Goal: Task Accomplishment & Management: Use online tool/utility

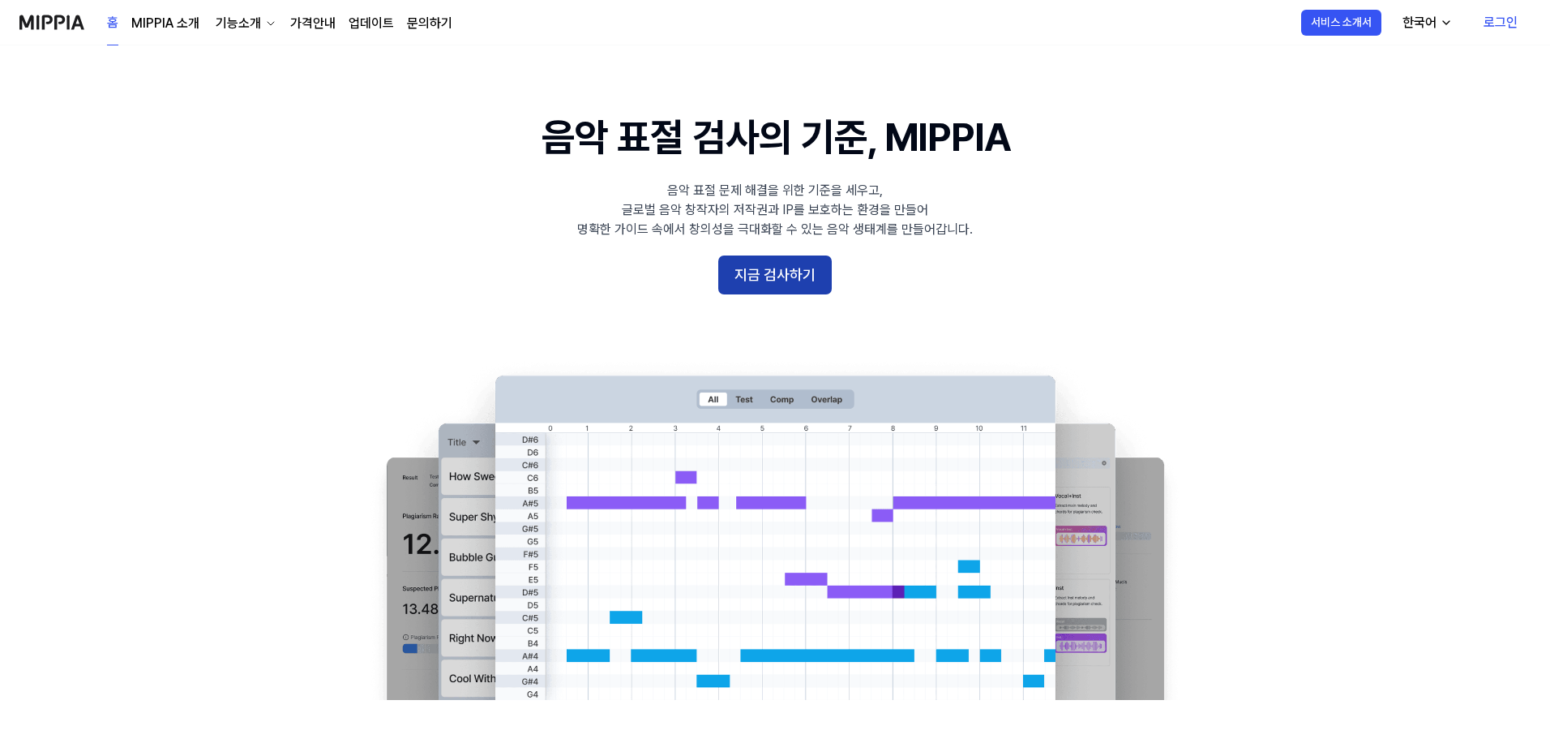
click at [804, 277] on button "지금 검사하기" at bounding box center [775, 274] width 114 height 39
click at [1498, 17] on link "로그인" at bounding box center [1501, 22] width 60 height 45
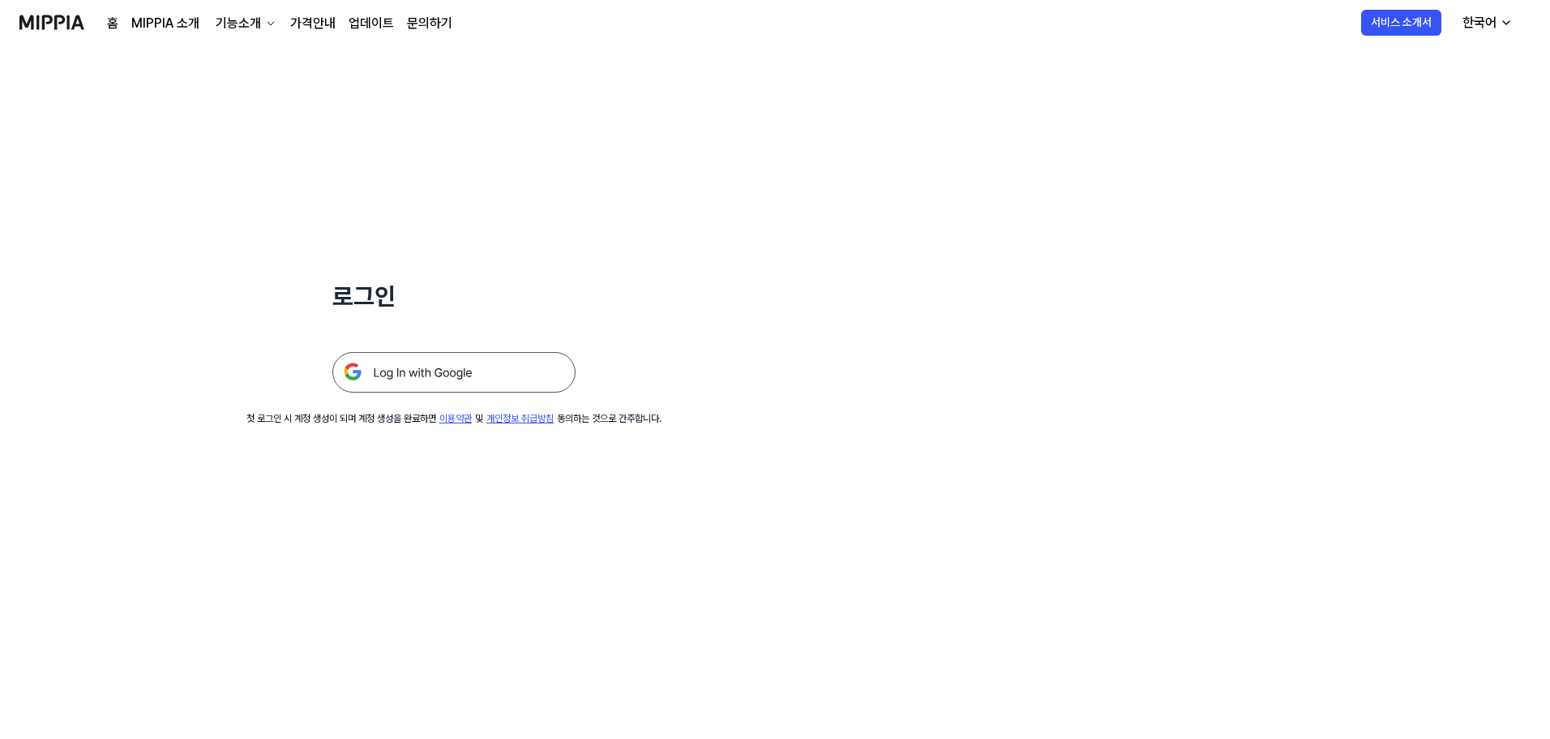
click at [489, 371] on img at bounding box center [453, 372] width 243 height 41
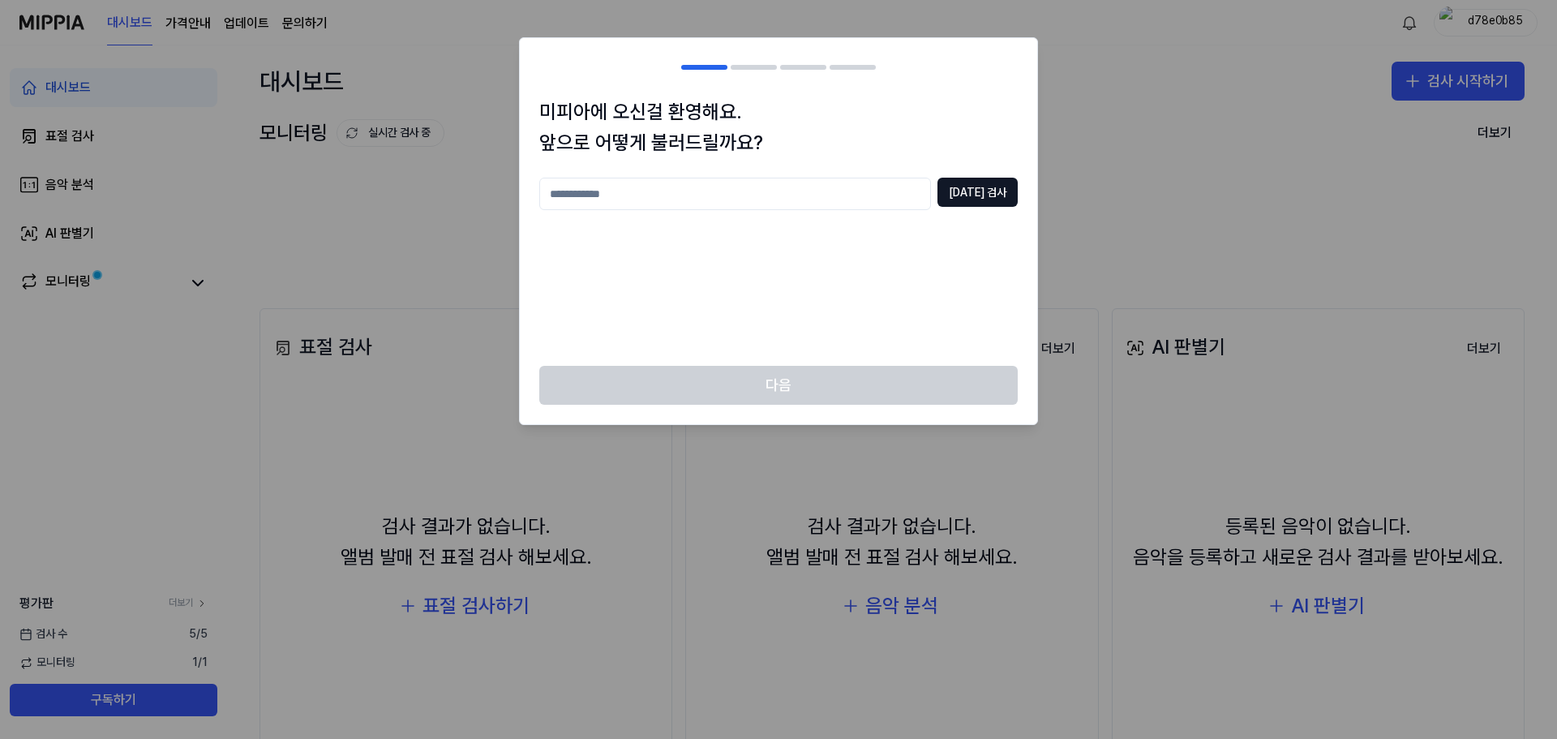
click at [804, 197] on input "text" at bounding box center [735, 194] width 392 height 32
click at [931, 190] on input "******" at bounding box center [735, 194] width 392 height 32
type input "******"
click at [991, 191] on button "[DATE] 검사" at bounding box center [977, 192] width 80 height 29
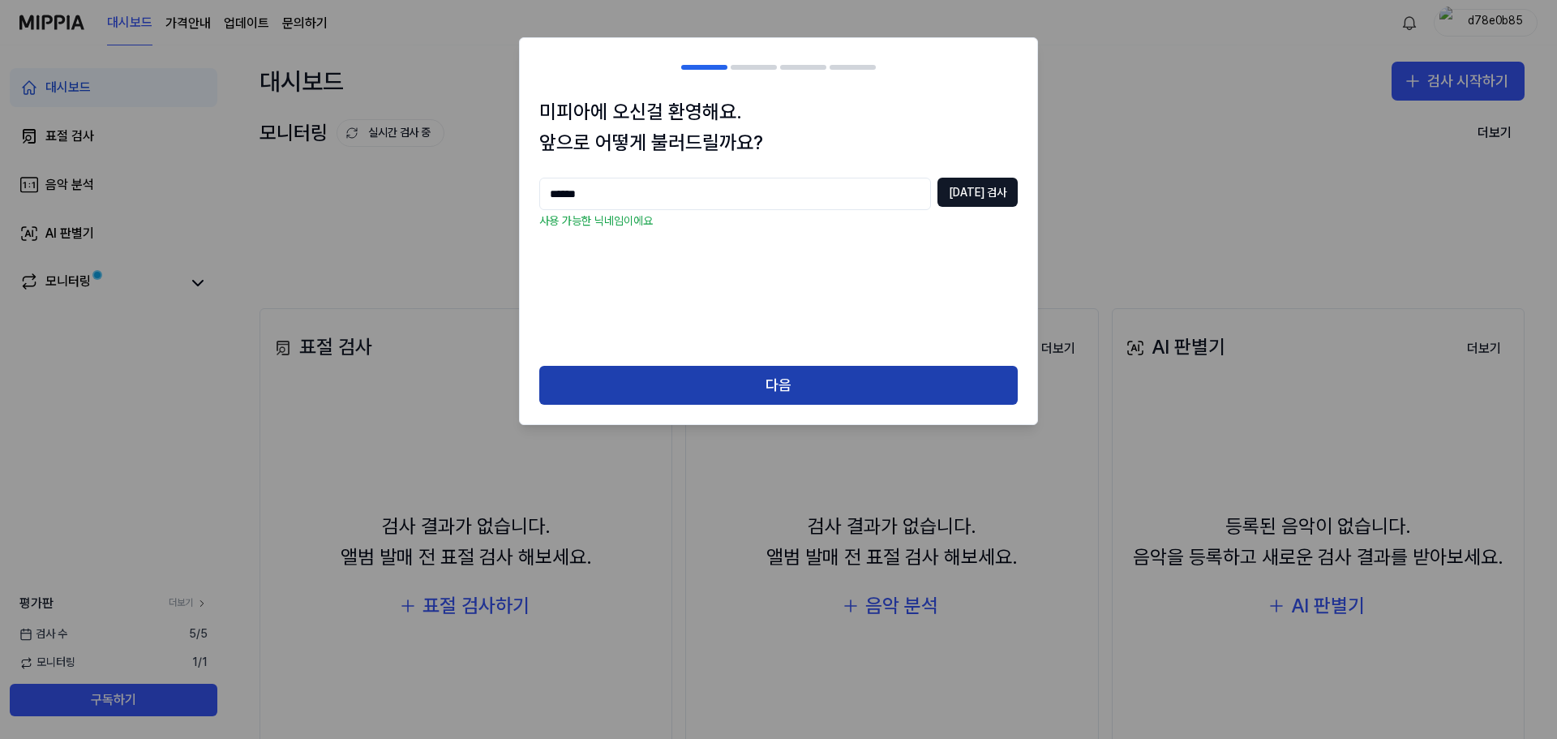
click at [806, 385] on button "다음" at bounding box center [778, 385] width 478 height 39
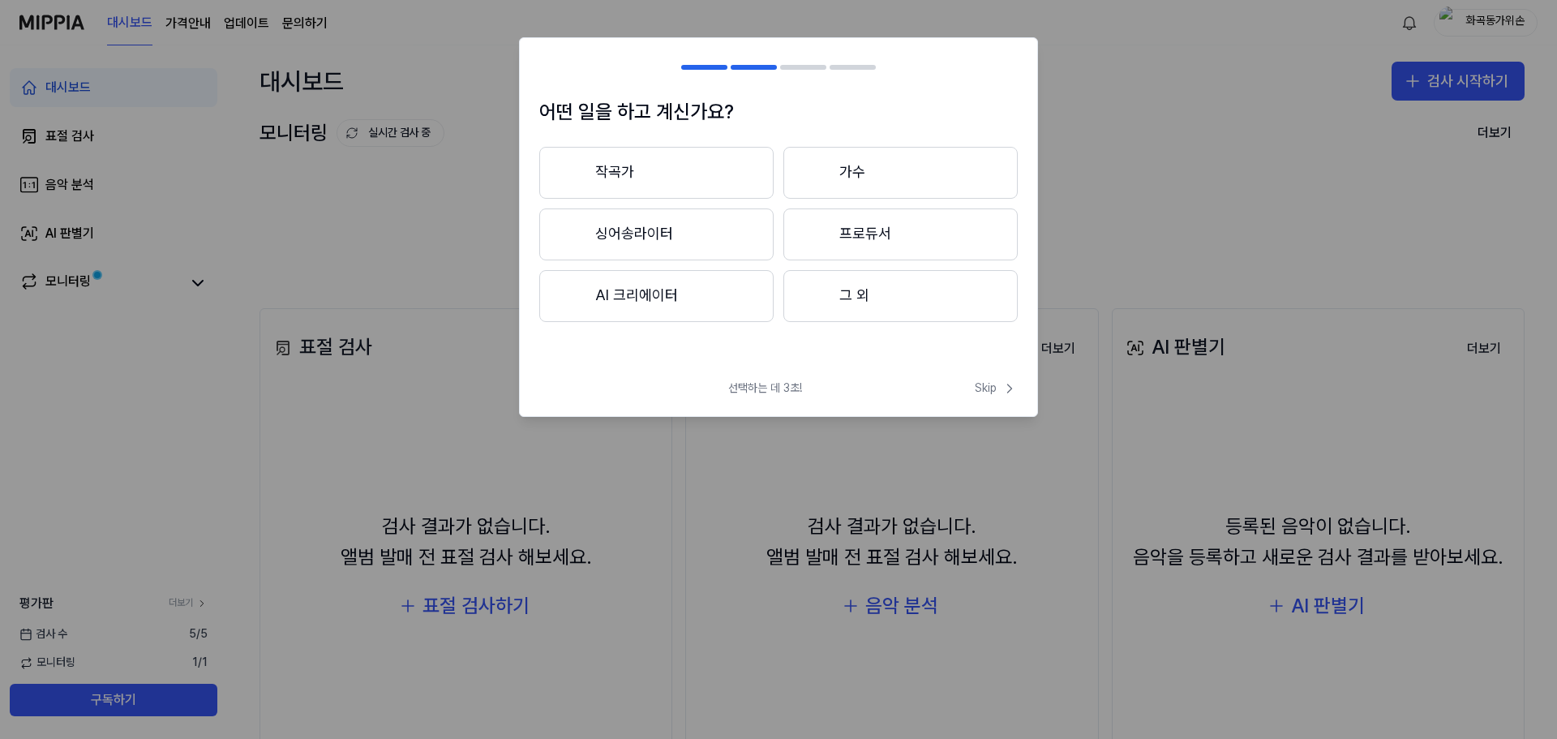
click at [878, 294] on button "그 외" at bounding box center [900, 296] width 234 height 52
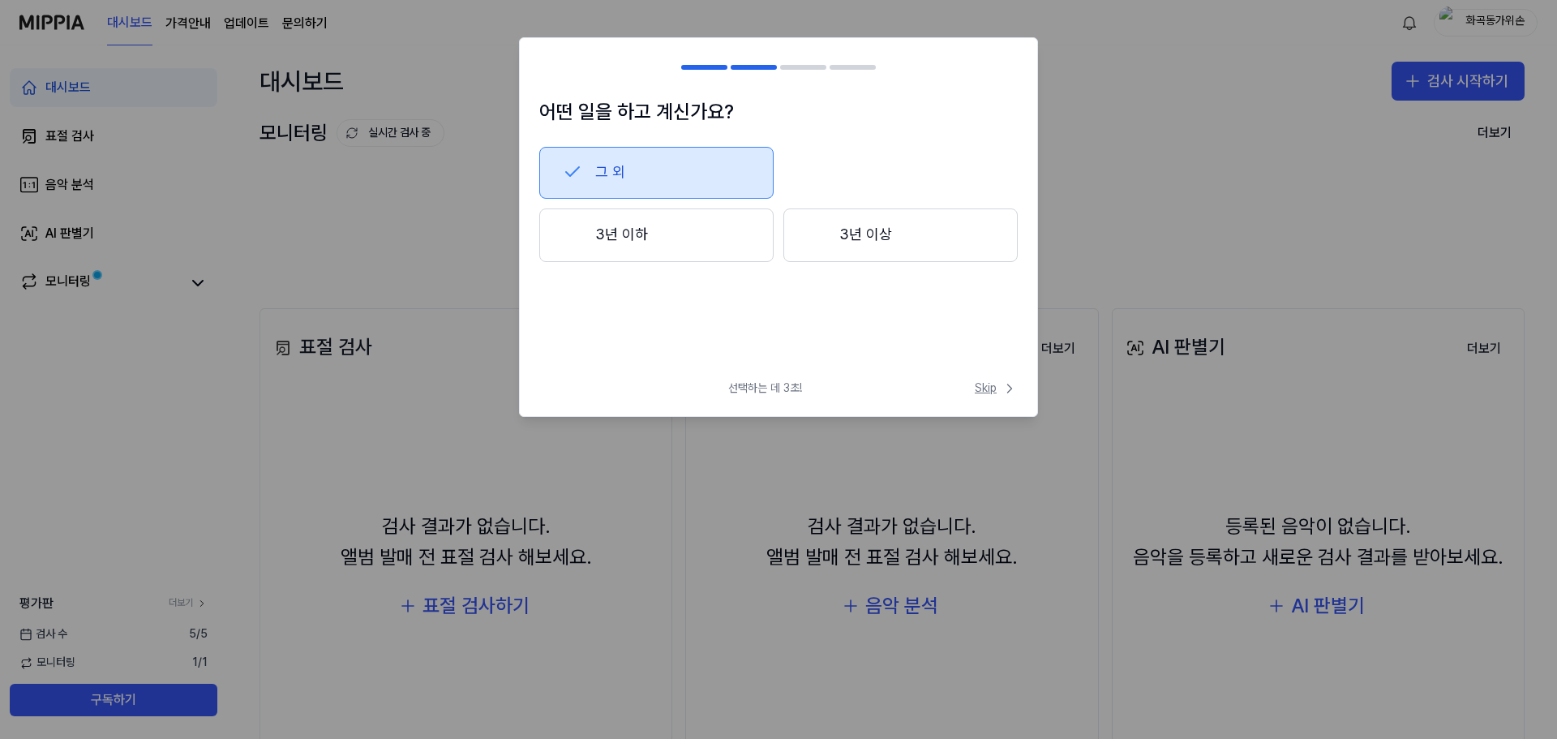
click at [985, 388] on span "Skip" at bounding box center [996, 388] width 43 height 16
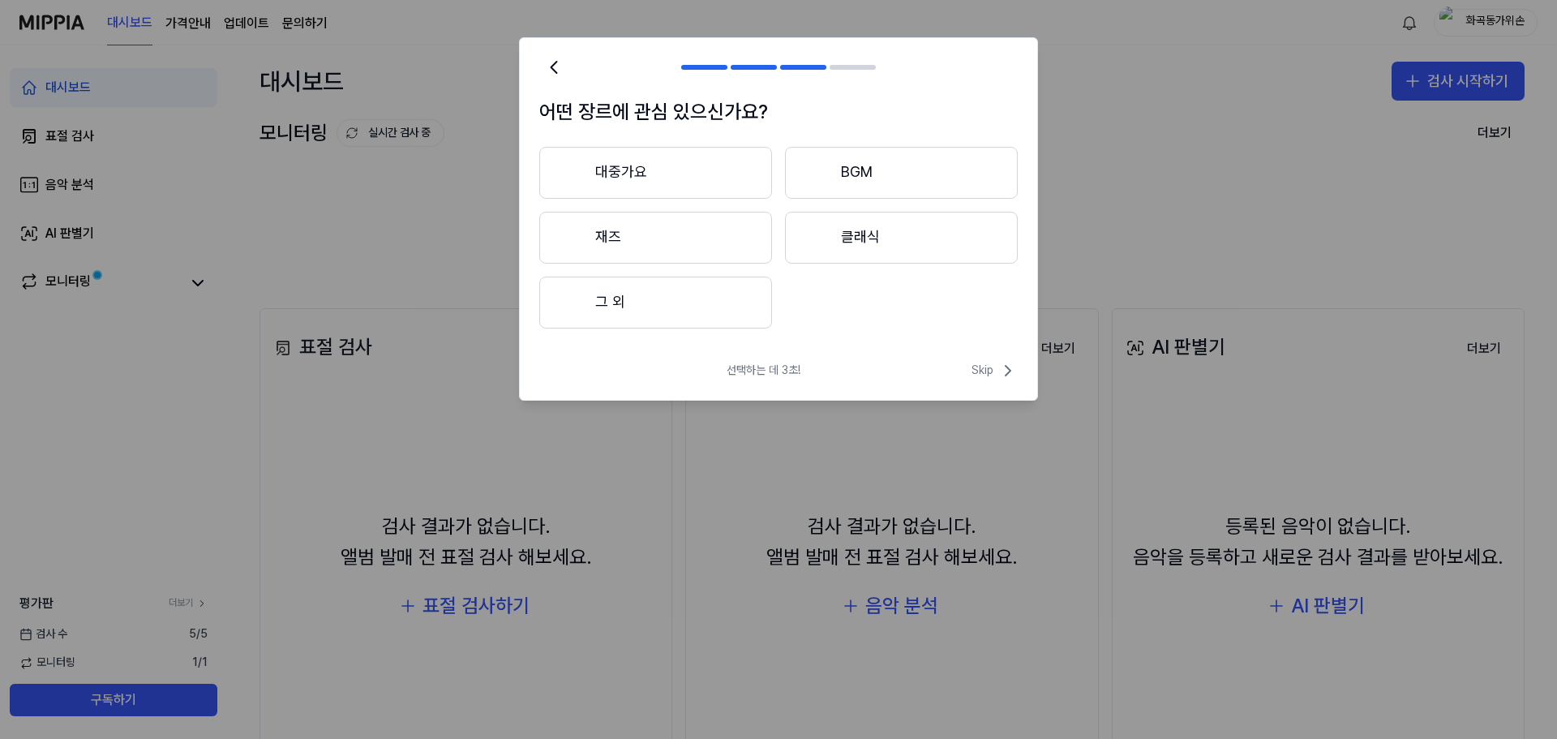
click at [717, 178] on button "대중가요" at bounding box center [655, 173] width 233 height 52
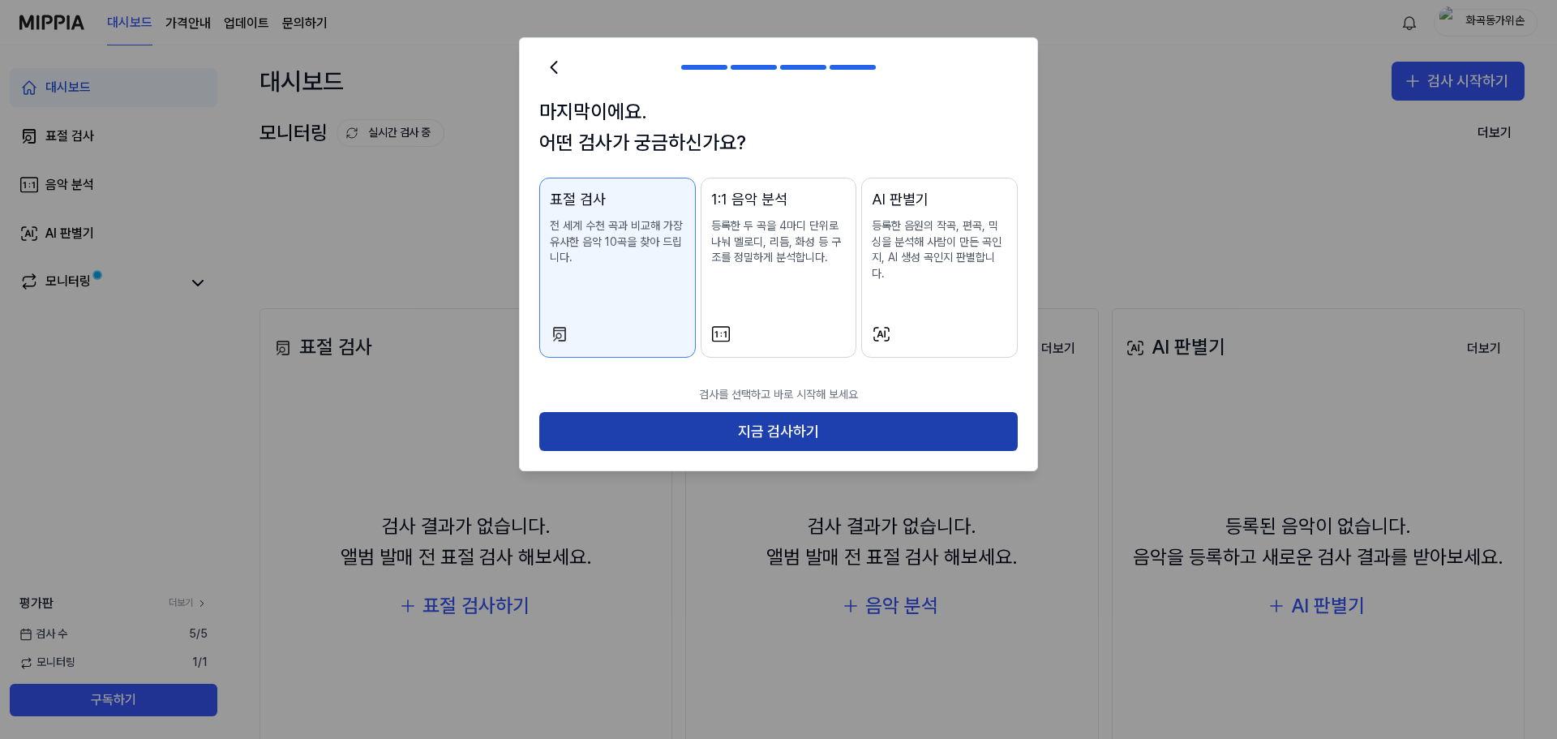
click at [727, 422] on button "지금 검사하기" at bounding box center [778, 431] width 478 height 39
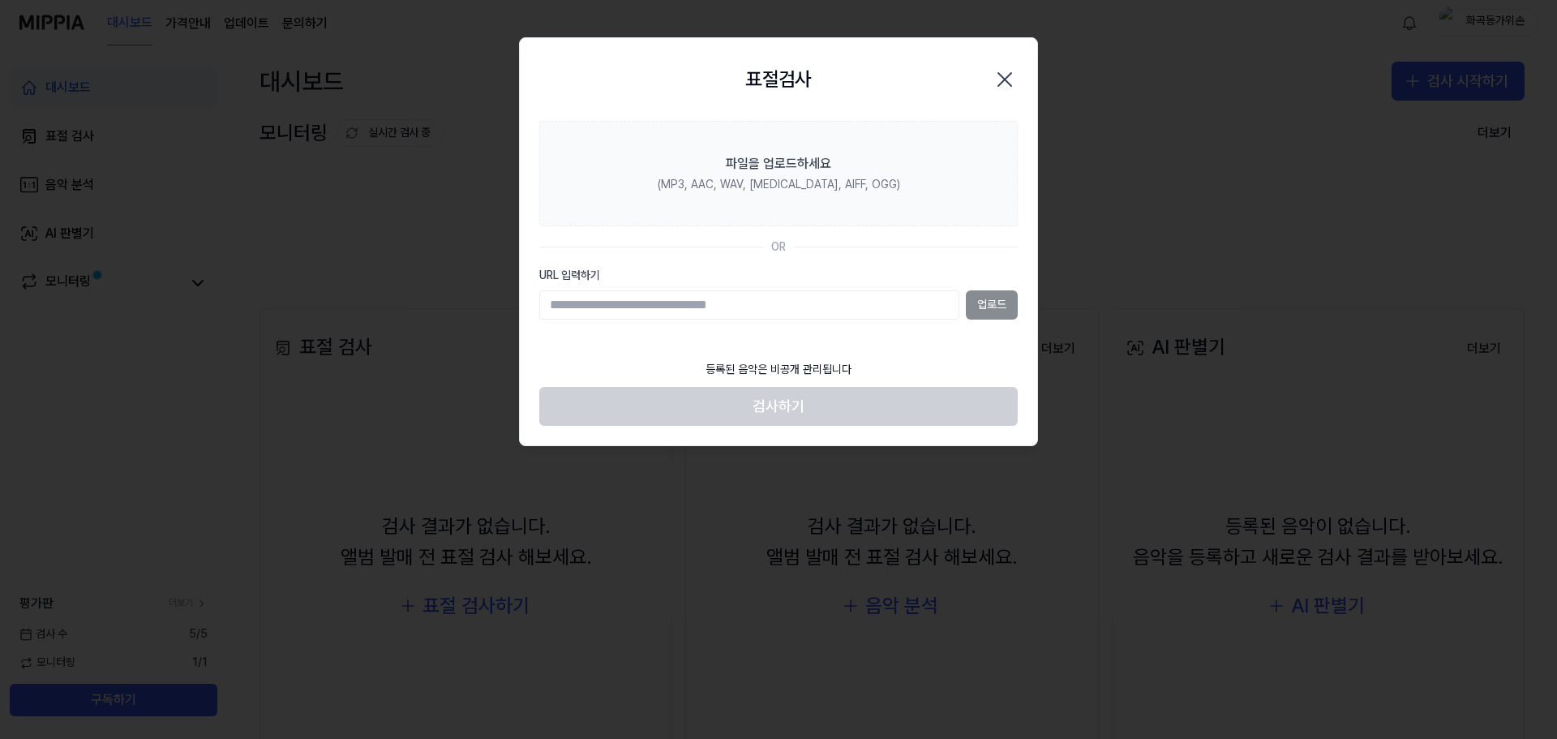
click at [736, 306] on input "URL 입력하기" at bounding box center [749, 304] width 420 height 29
click at [774, 306] on input "URL 입력하기" at bounding box center [749, 304] width 420 height 29
paste input "**********"
type input "**********"
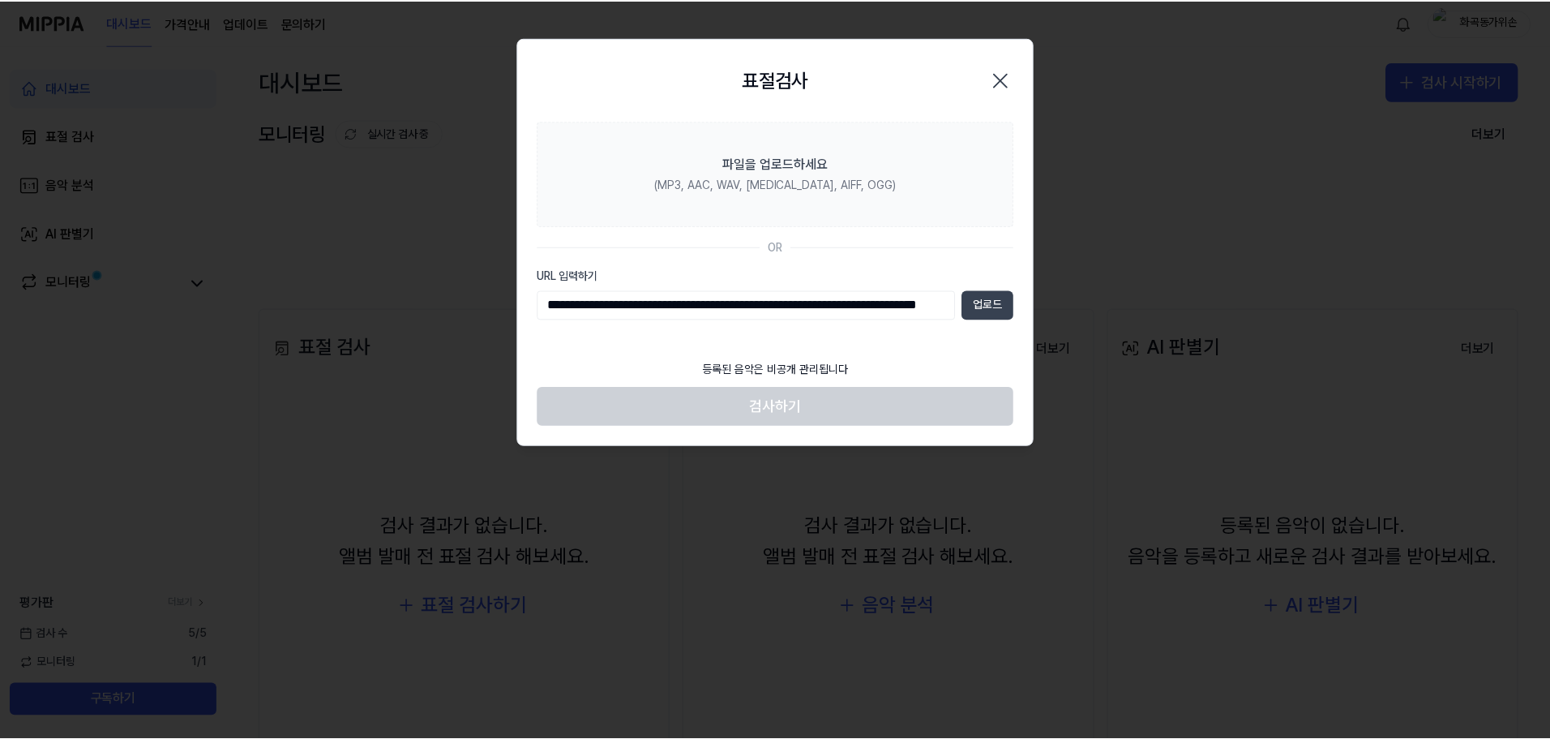
scroll to position [0, 0]
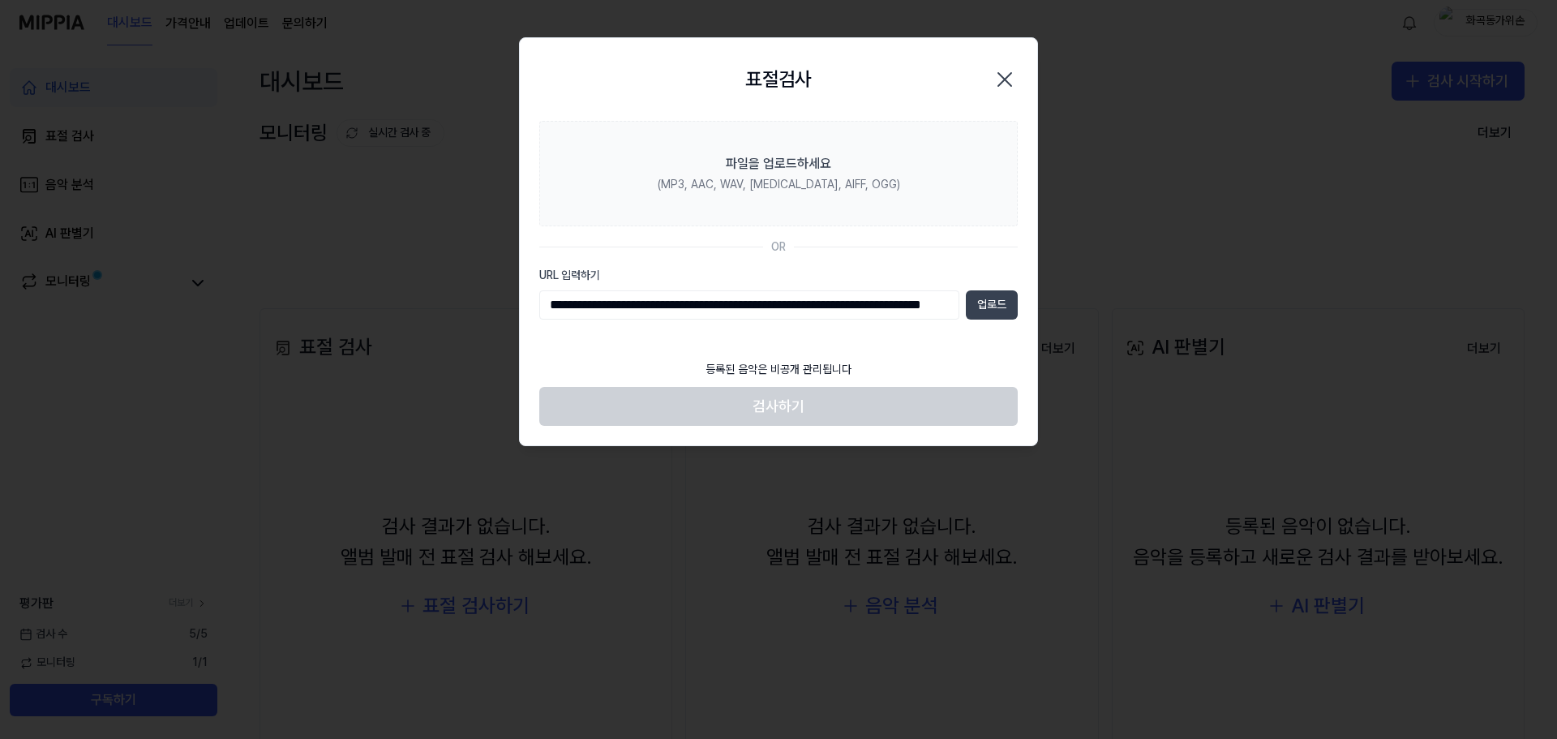
click at [986, 308] on button "업로드" at bounding box center [992, 304] width 52 height 29
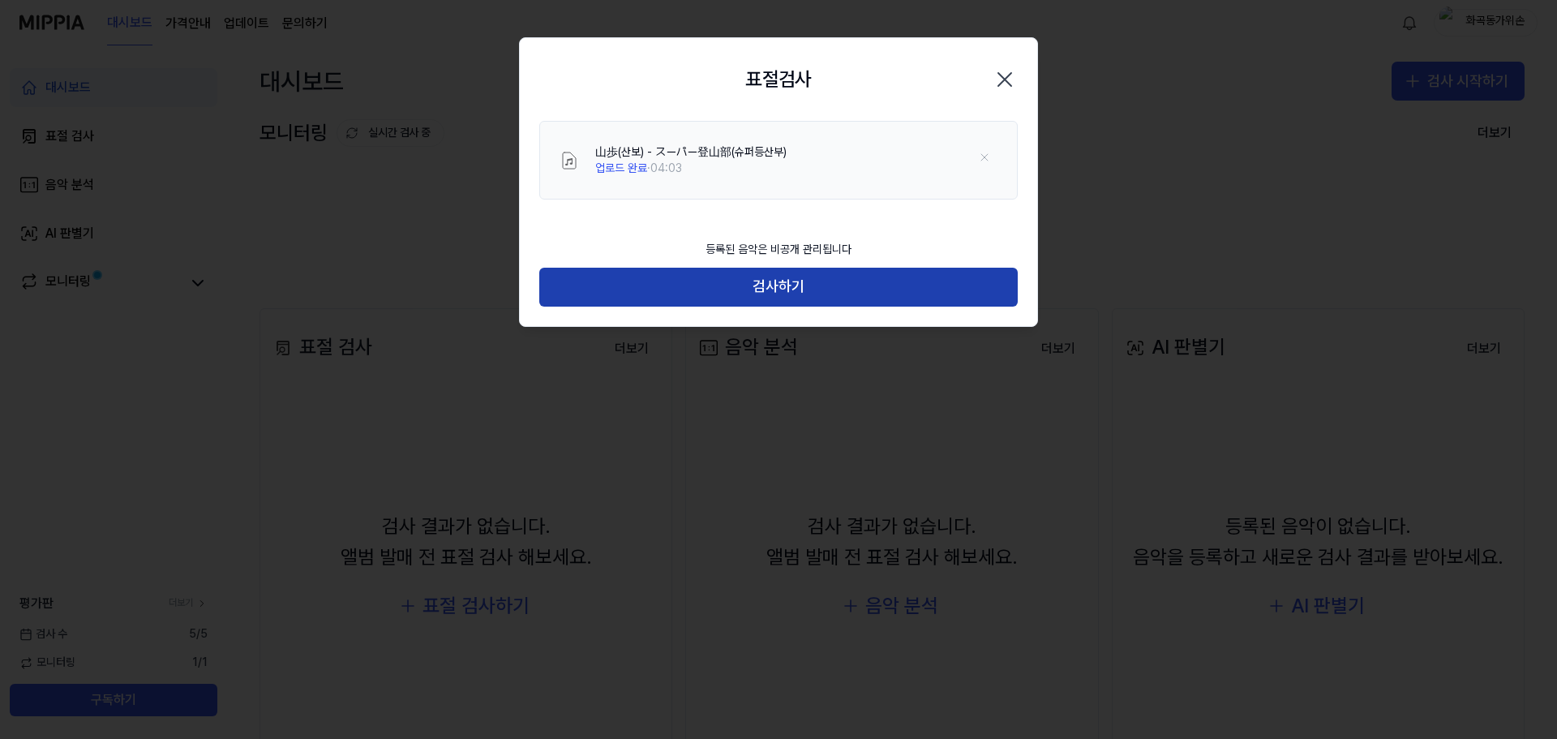
click at [870, 279] on button "검사하기" at bounding box center [778, 287] width 478 height 39
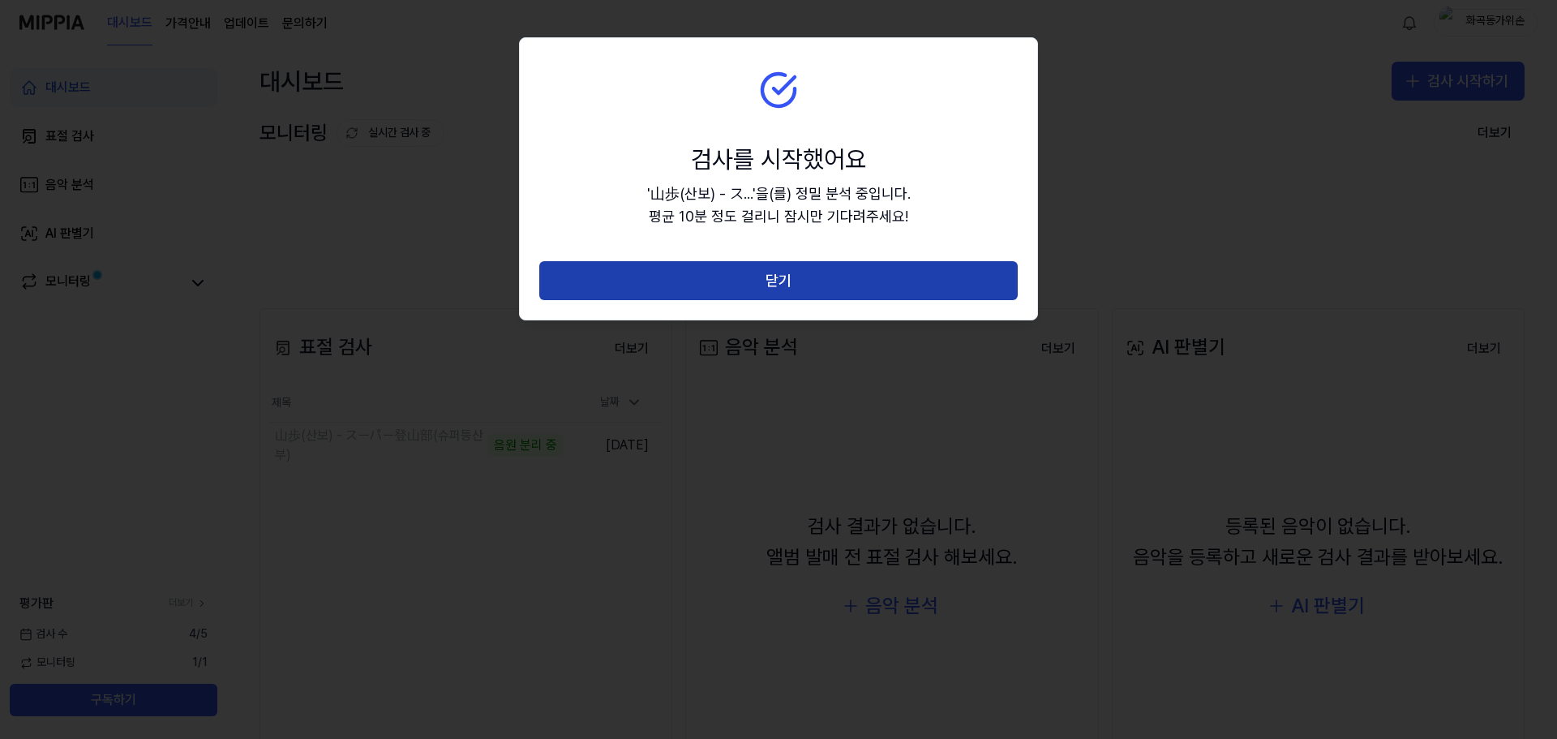
click at [830, 285] on button "닫기" at bounding box center [778, 280] width 478 height 39
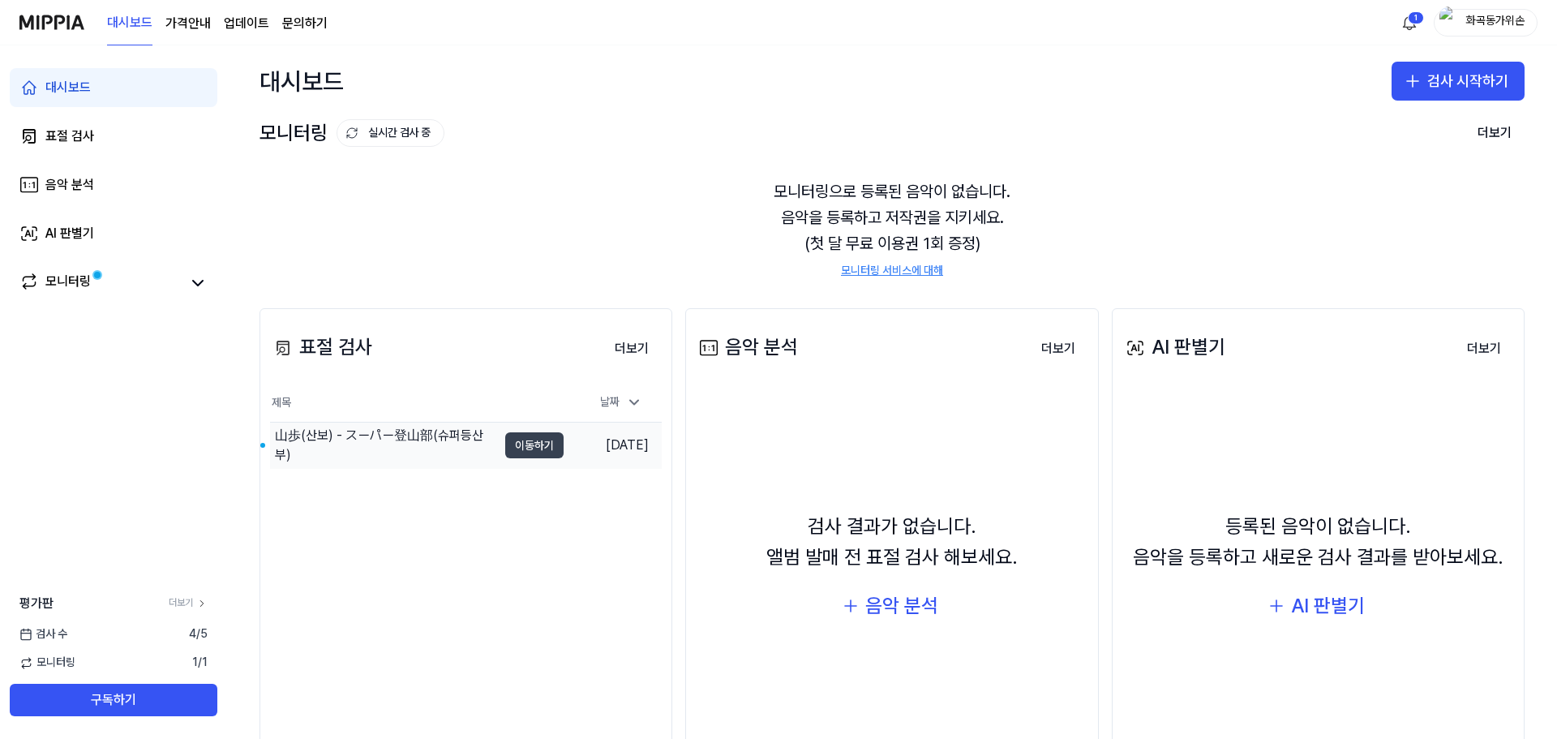
click at [534, 444] on button "이동하기" at bounding box center [534, 445] width 58 height 26
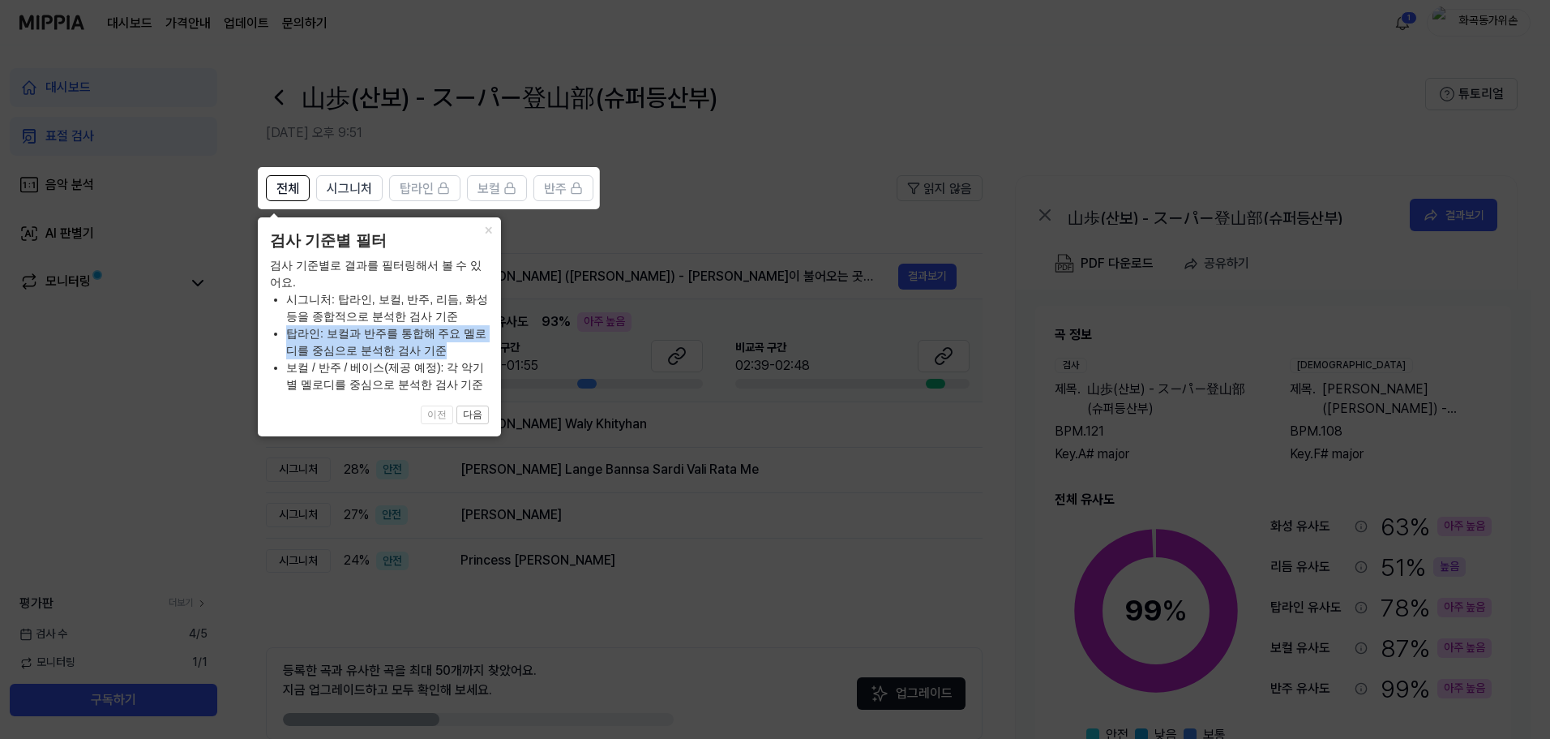
drag, startPoint x: 284, startPoint y: 328, endPoint x: 444, endPoint y: 350, distance: 161.4
click at [444, 350] on ul "시그니처: 탑라인, 보컬, 반주, 리듬, 화성 등을 종합적으로 분석한 검사 기준 탑라인: 보컬과 반주를 통합해 주요 멜로디를 중심으로 분석한 …" at bounding box center [379, 342] width 219 height 102
click at [444, 350] on li "탑라인: 보컬과 반주를 통합해 주요 멜로디를 중심으로 분석한 검사 기준" at bounding box center [387, 342] width 203 height 34
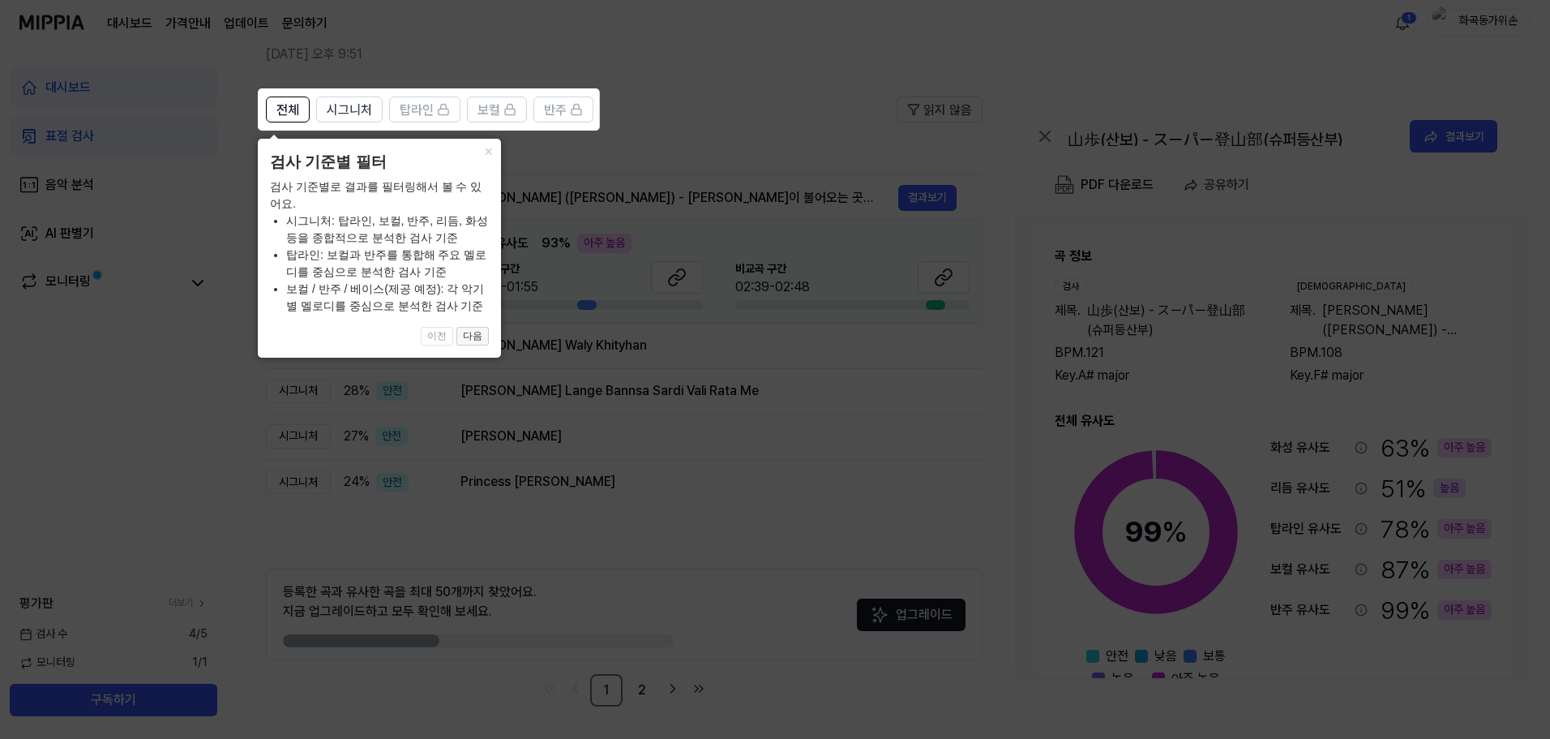
click at [470, 339] on button "다음" at bounding box center [473, 336] width 32 height 19
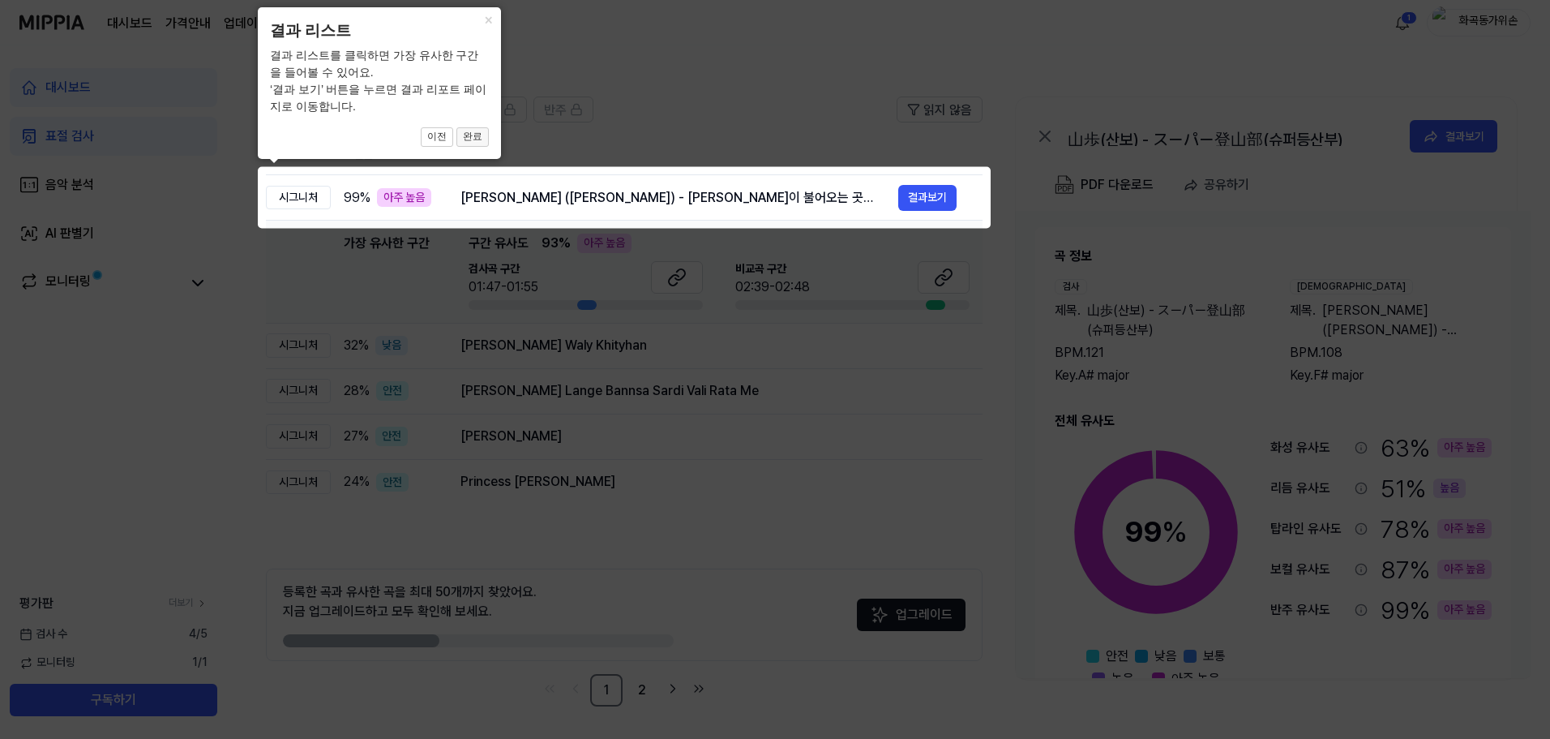
click at [477, 143] on button "완료" at bounding box center [473, 136] width 32 height 19
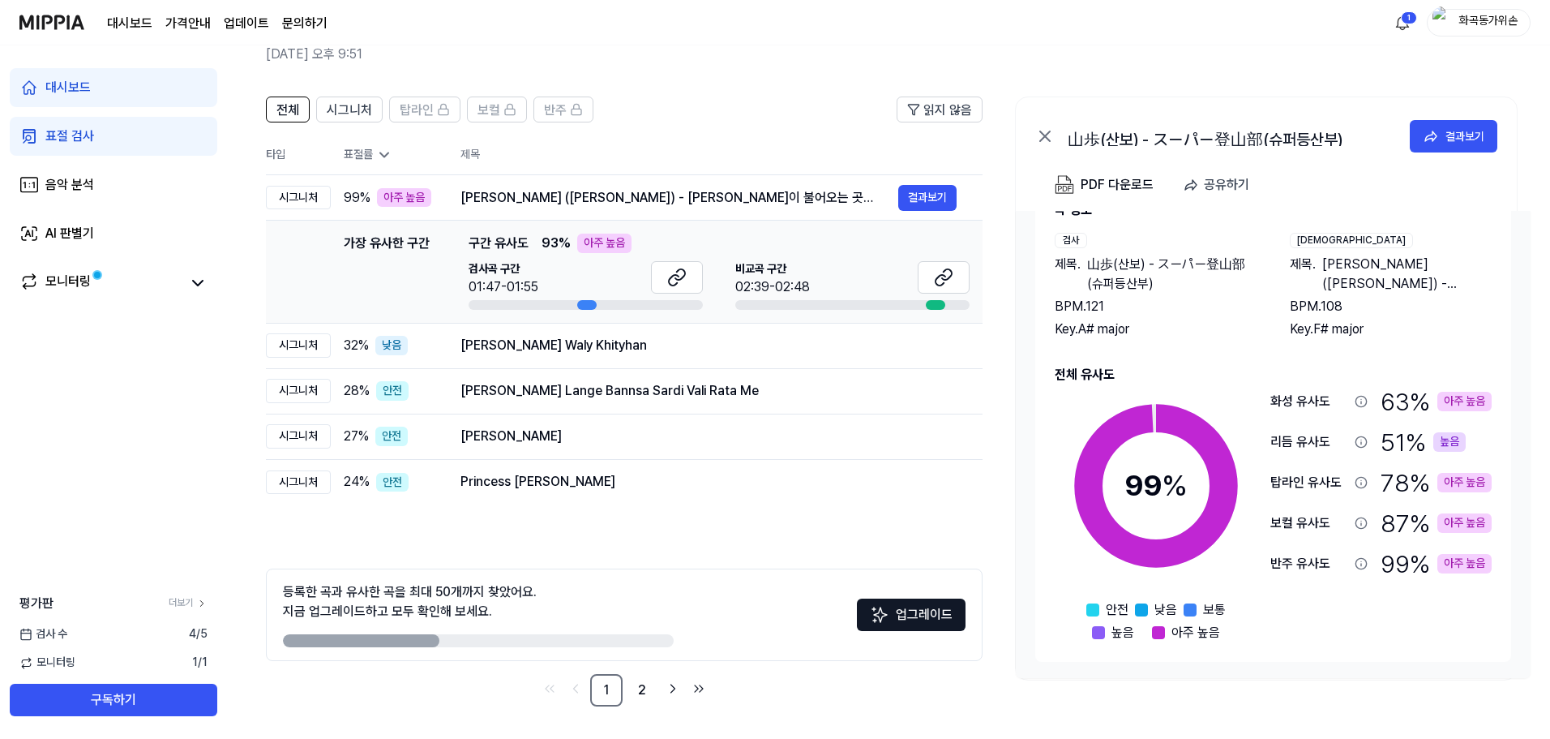
scroll to position [0, 0]
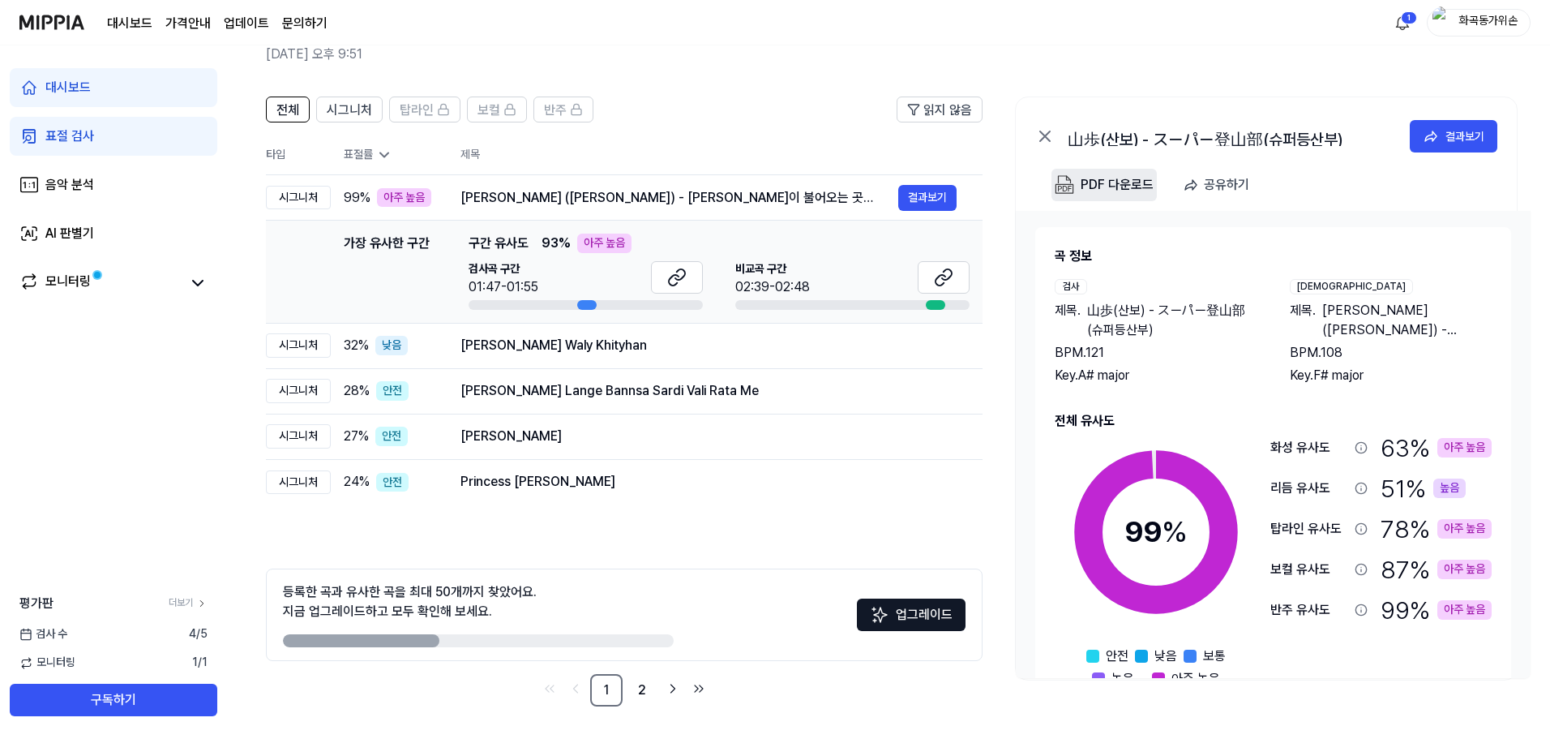
click at [1143, 183] on div "PDF 다운로드" at bounding box center [1117, 184] width 73 height 21
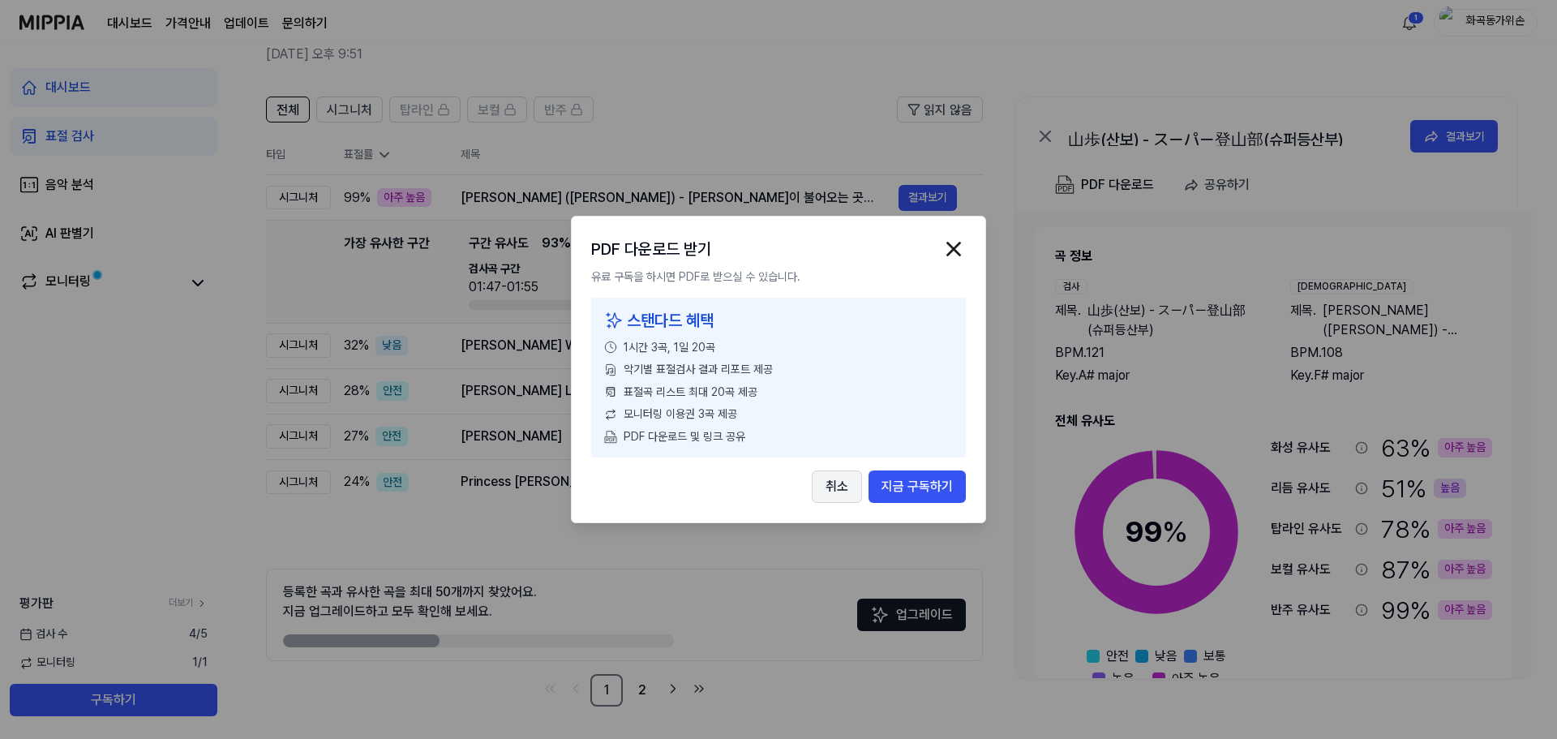
click at [837, 488] on button "취소" at bounding box center [837, 486] width 50 height 32
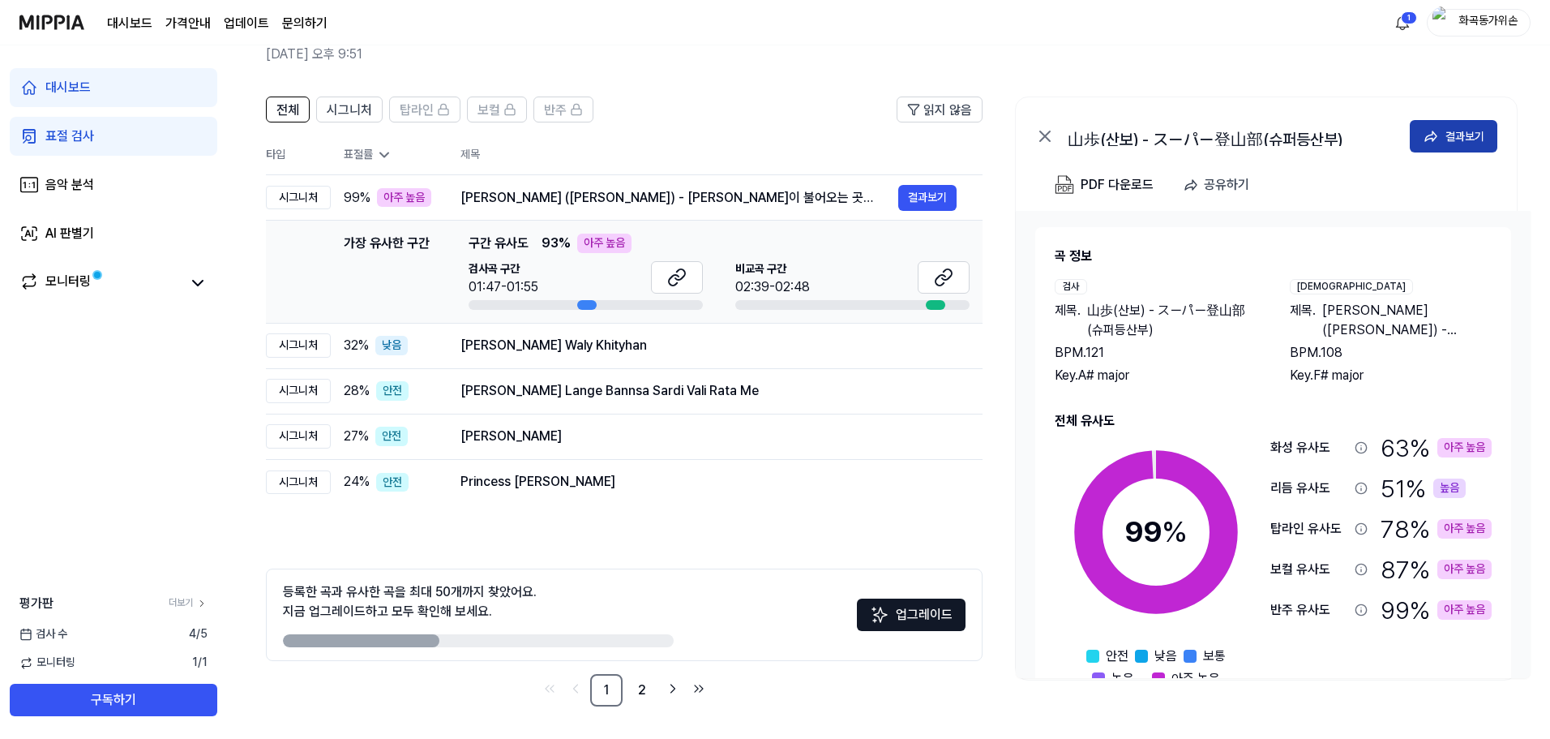
click at [1446, 131] on div "결과보기" at bounding box center [1465, 136] width 39 height 18
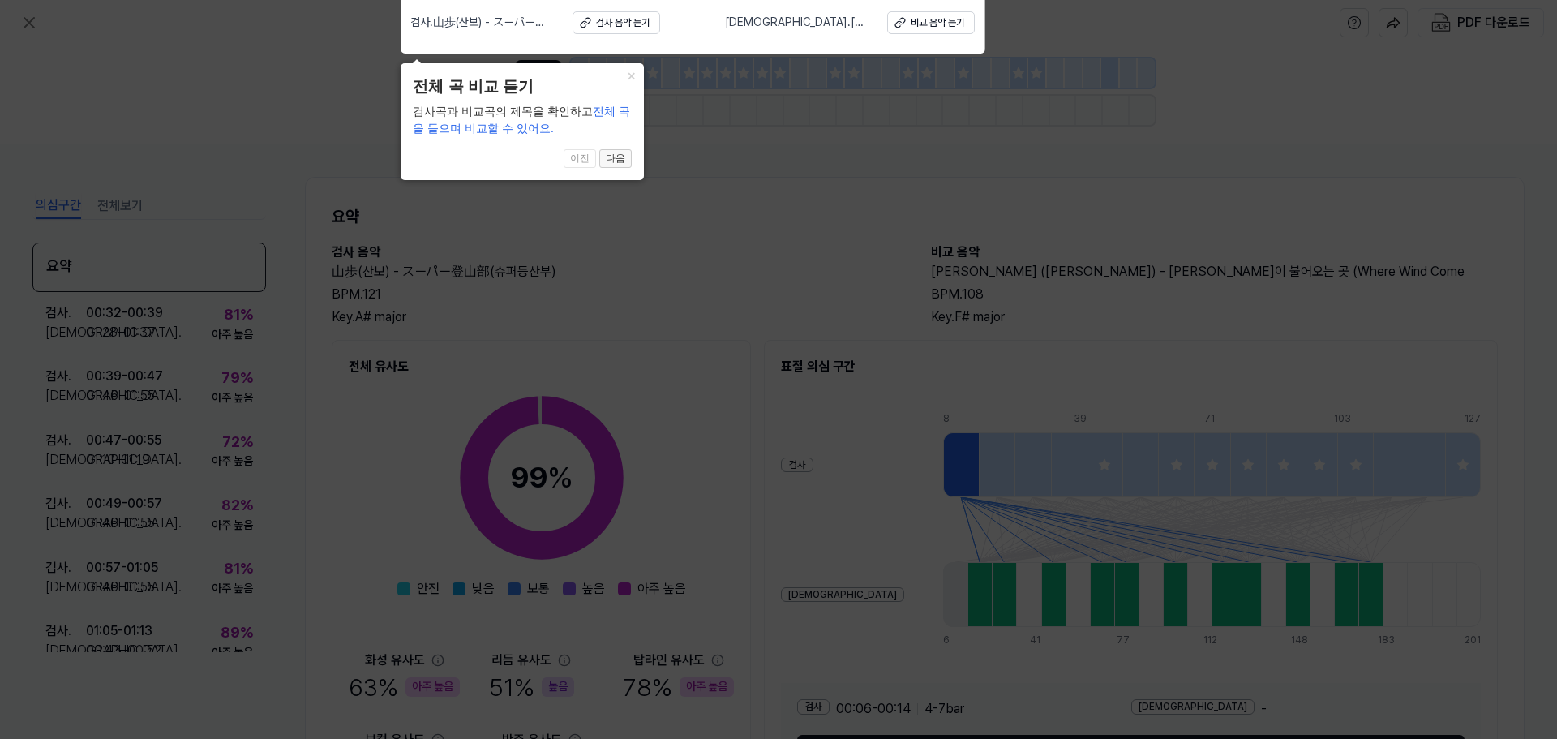
click at [610, 157] on button "다음" at bounding box center [615, 158] width 32 height 19
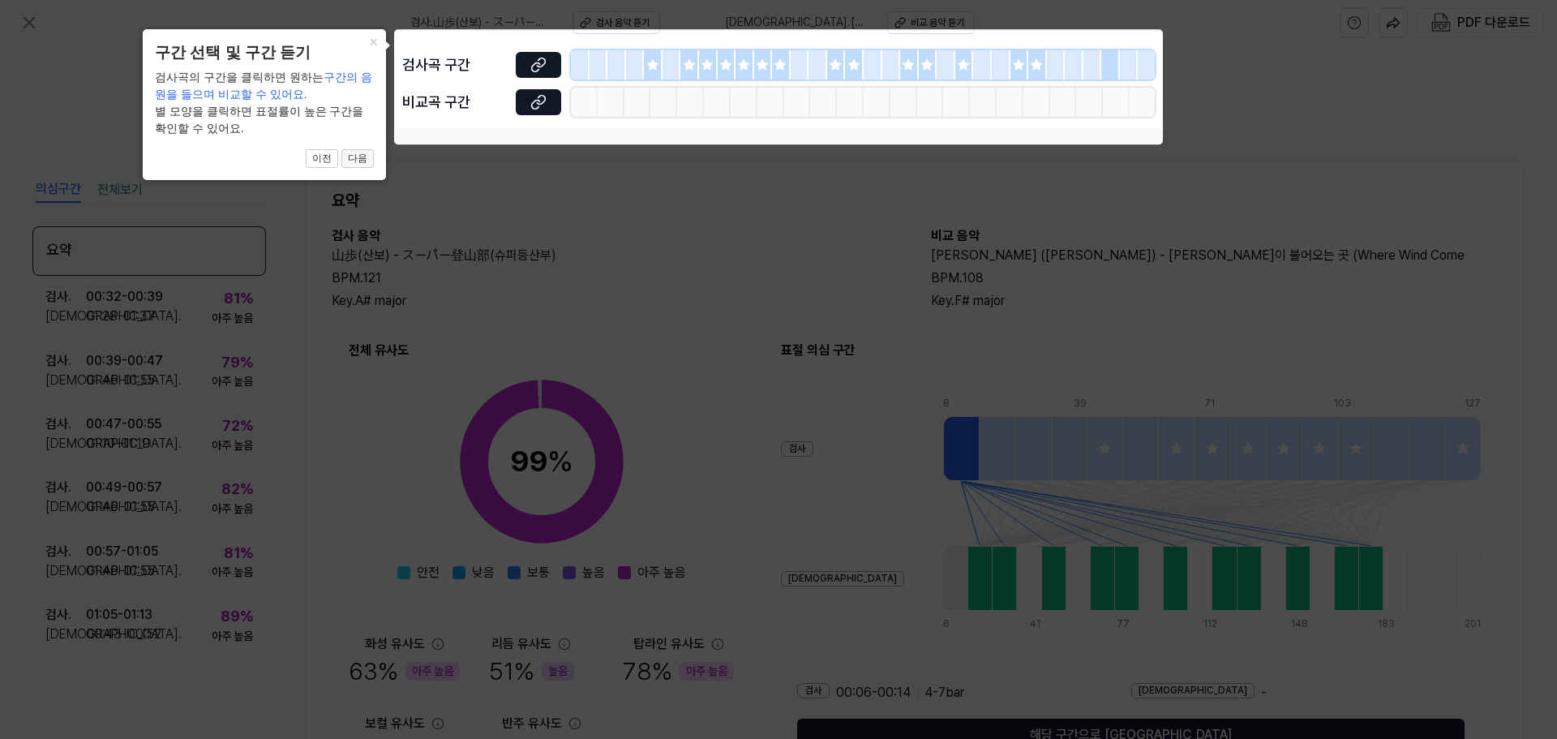
click at [361, 159] on button "다음" at bounding box center [357, 158] width 32 height 19
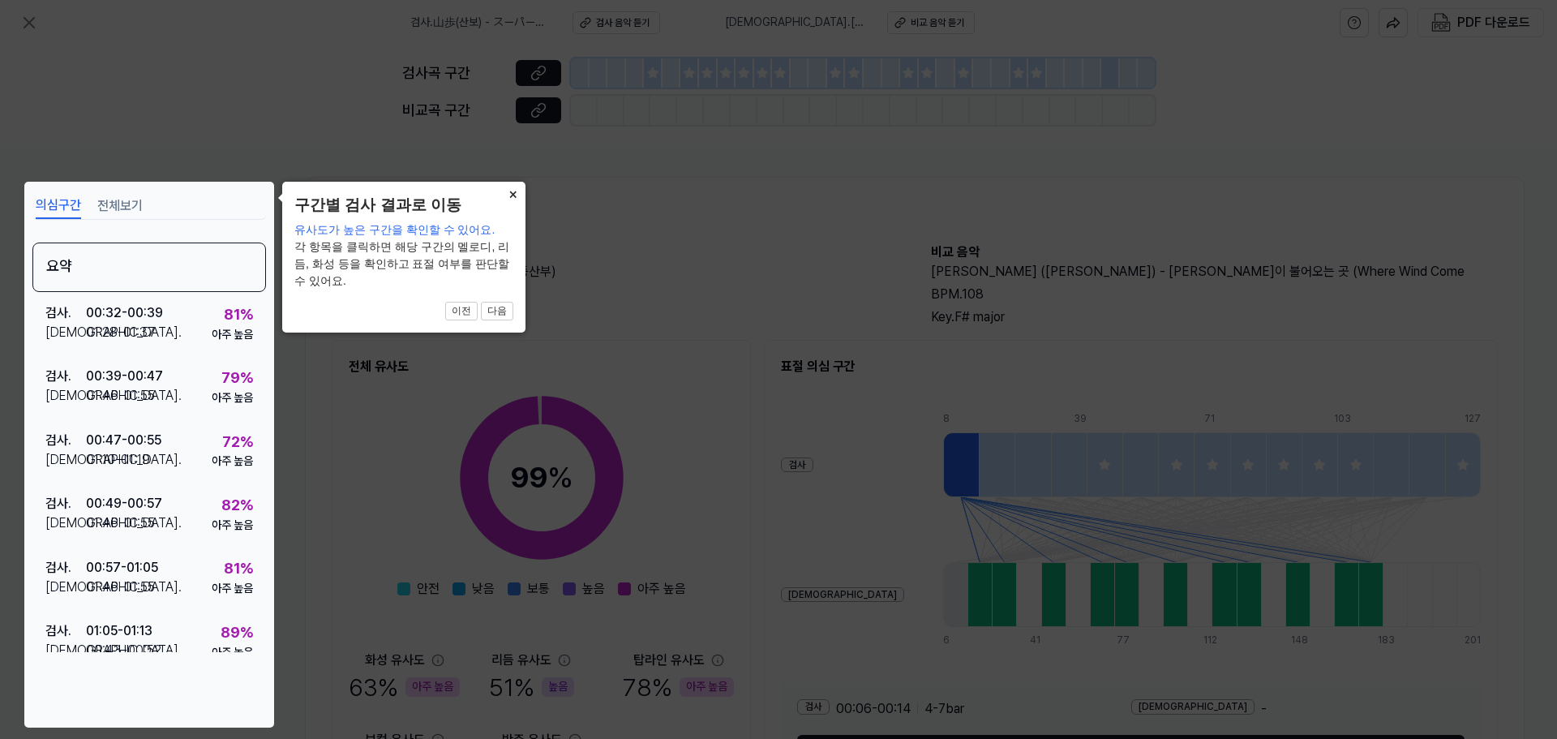
click at [510, 195] on button "×" at bounding box center [513, 193] width 26 height 23
